Goal: Task Accomplishment & Management: Manage account settings

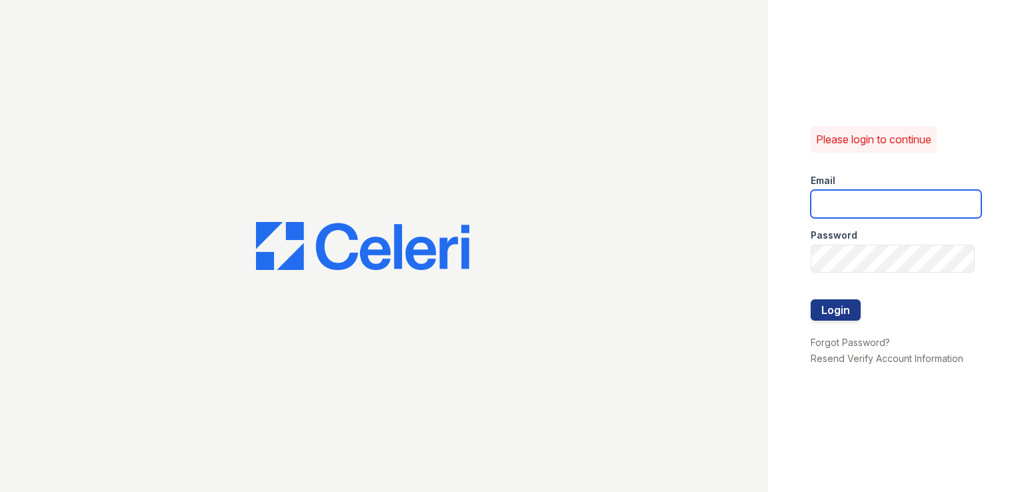
click at [853, 217] on input "email" at bounding box center [895, 204] width 171 height 28
type input "[EMAIL_ADDRESS][DOMAIN_NAME]"
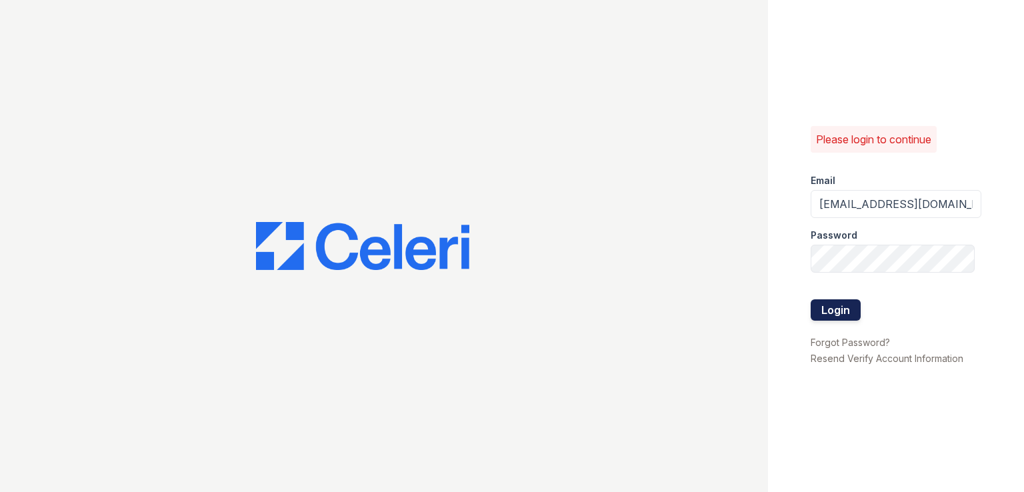
click at [838, 312] on button "Login" at bounding box center [835, 309] width 50 height 21
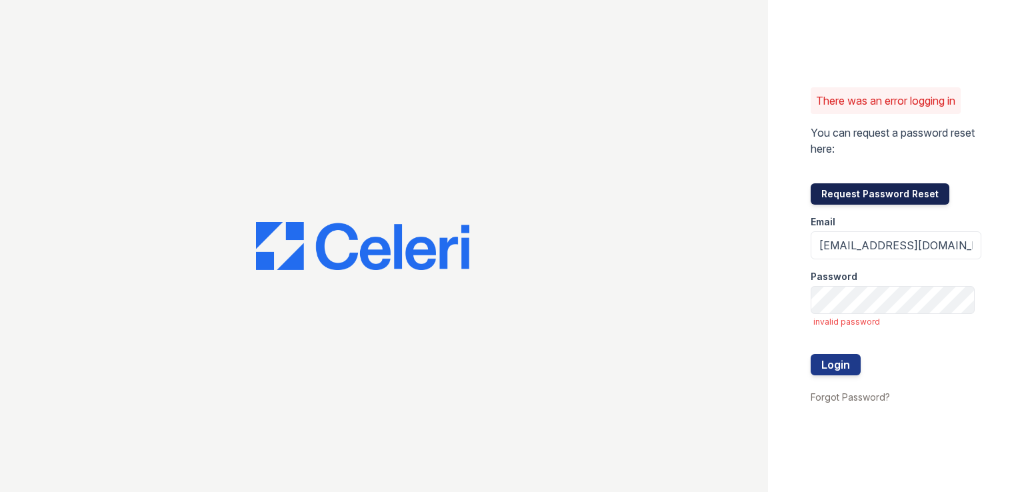
click at [861, 196] on button "Request Password Reset" at bounding box center [879, 193] width 139 height 21
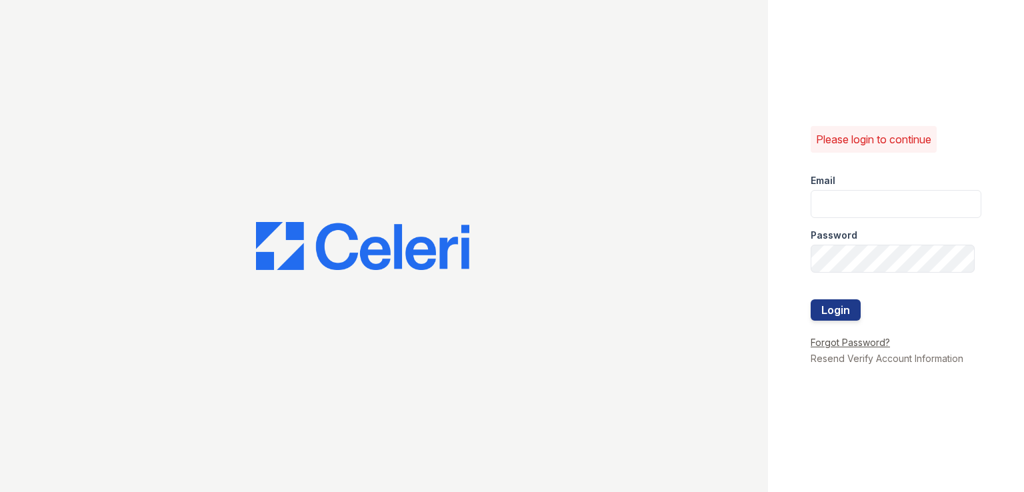
click at [839, 343] on link "Forgot Password?" at bounding box center [849, 342] width 79 height 11
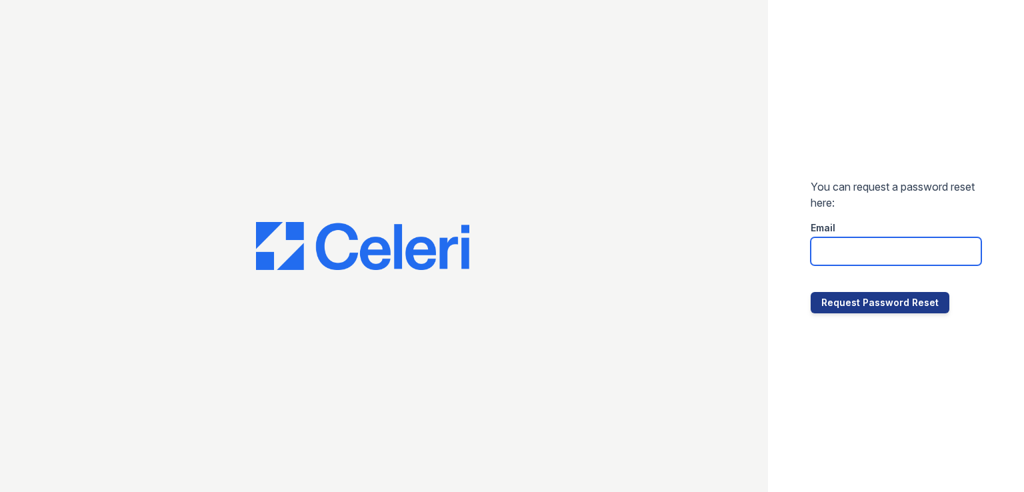
click at [859, 257] on input "email" at bounding box center [895, 251] width 171 height 28
type input "[EMAIL_ADDRESS][DOMAIN_NAME]"
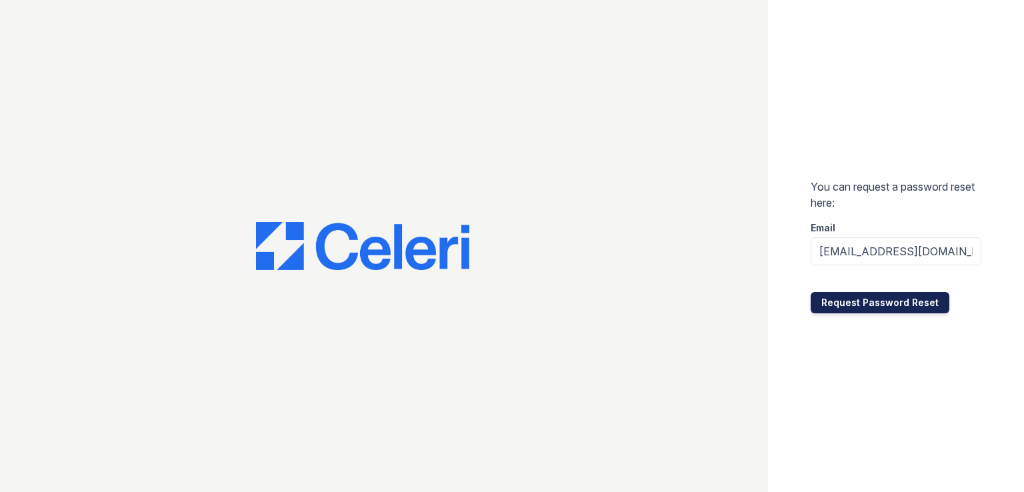
click at [872, 311] on button "Request Password Reset" at bounding box center [879, 302] width 139 height 21
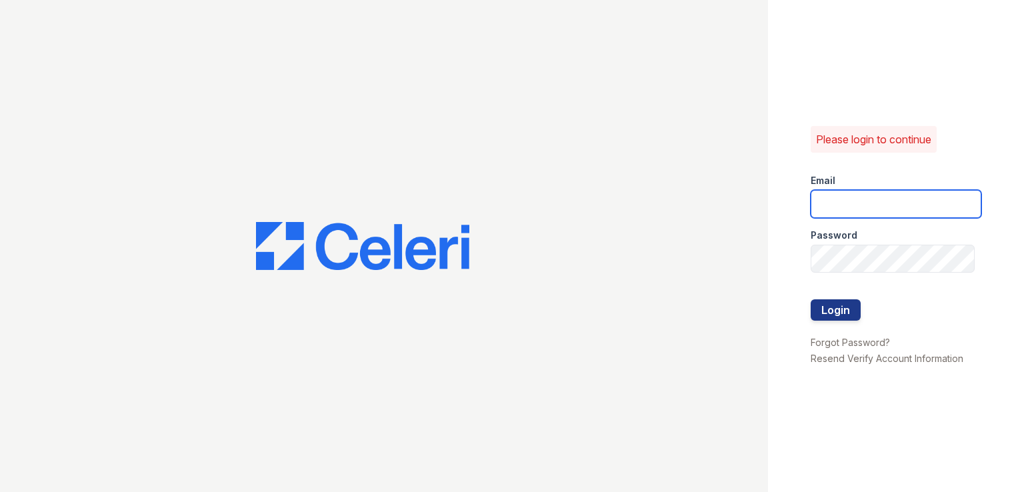
click at [826, 214] on input "email" at bounding box center [895, 204] width 171 height 28
type input "[EMAIL_ADDRESS][DOMAIN_NAME]"
click at [845, 273] on div at bounding box center [895, 286] width 171 height 27
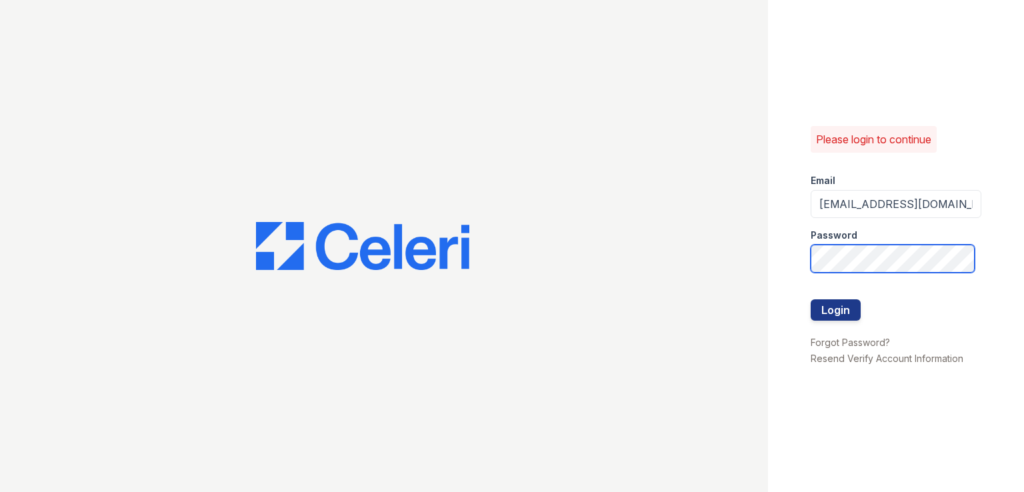
click at [810, 299] on button "Login" at bounding box center [835, 309] width 50 height 21
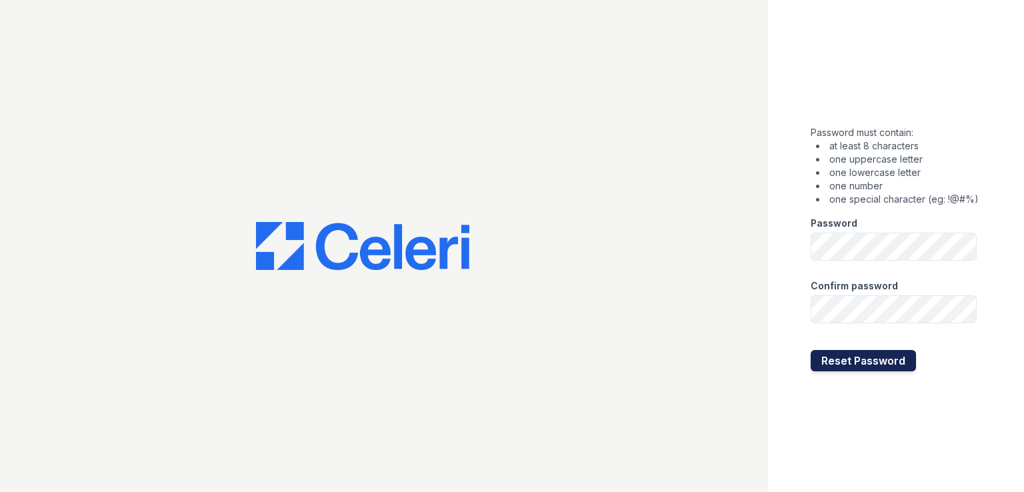
click at [870, 363] on button "Reset Password" at bounding box center [862, 360] width 105 height 21
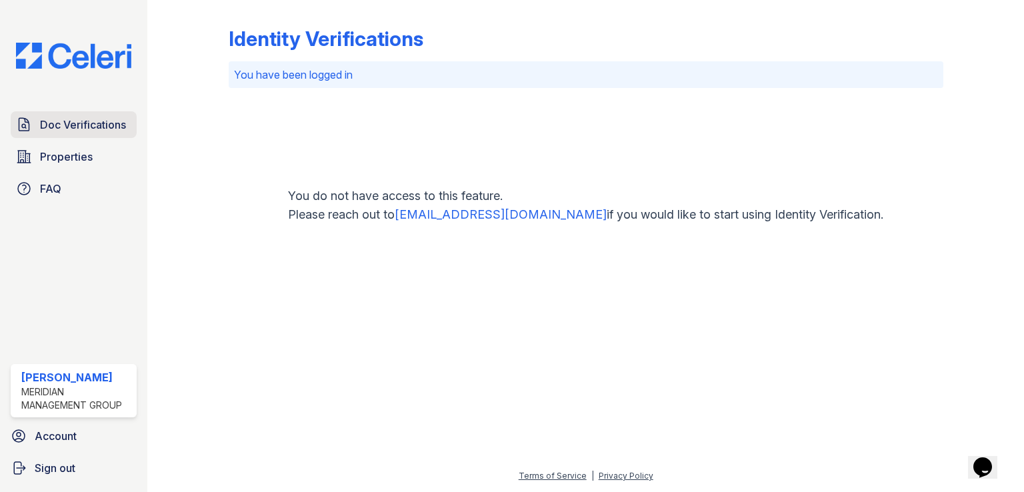
click at [53, 129] on span "Doc Verifications" at bounding box center [83, 125] width 86 height 16
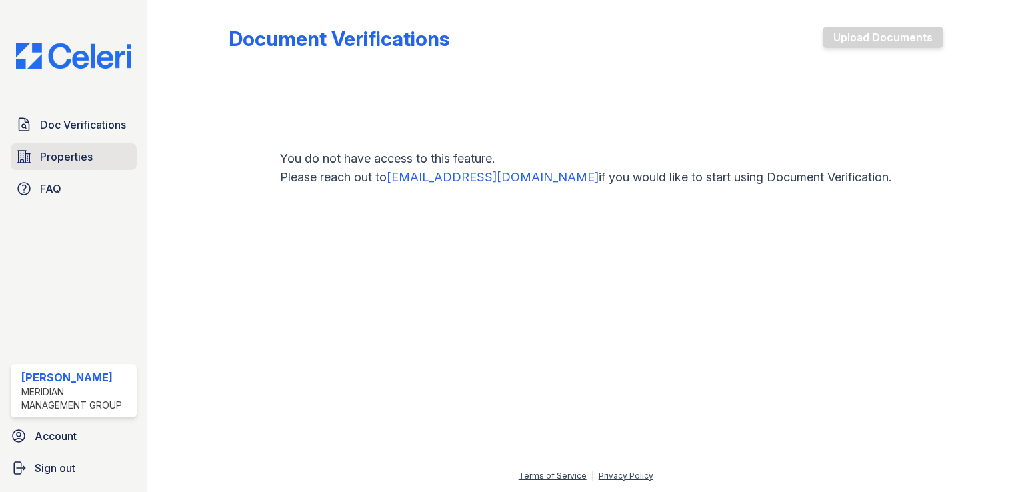
click at [45, 155] on span "Properties" at bounding box center [66, 157] width 53 height 16
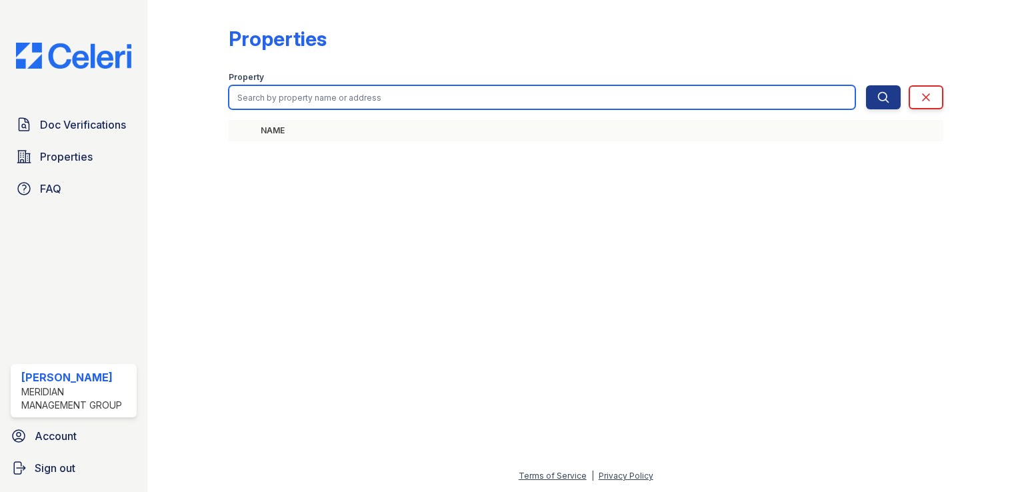
click at [258, 107] on input "search" at bounding box center [542, 97] width 626 height 24
type input "Cedarview"
click at [866, 85] on button "Search" at bounding box center [883, 97] width 35 height 24
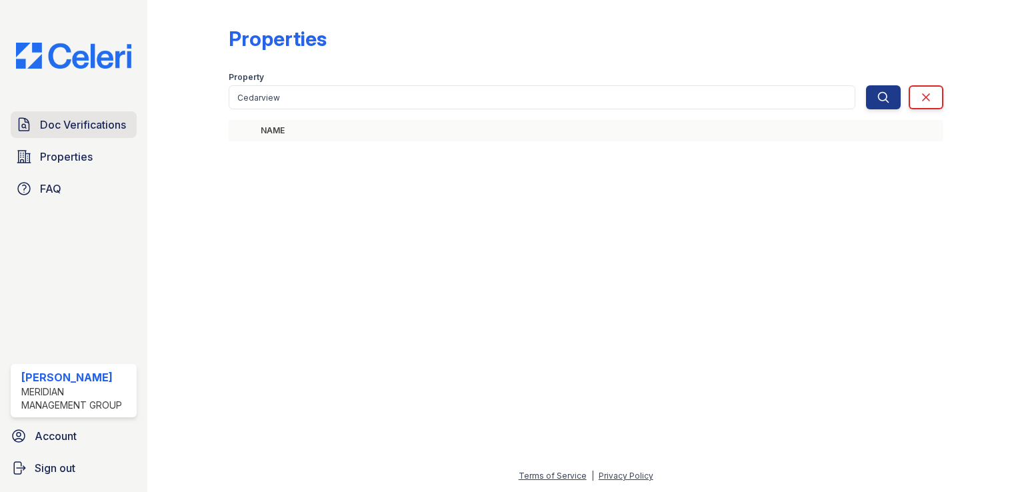
click at [58, 131] on span "Doc Verifications" at bounding box center [83, 125] width 86 height 16
